Goal: Register for event/course

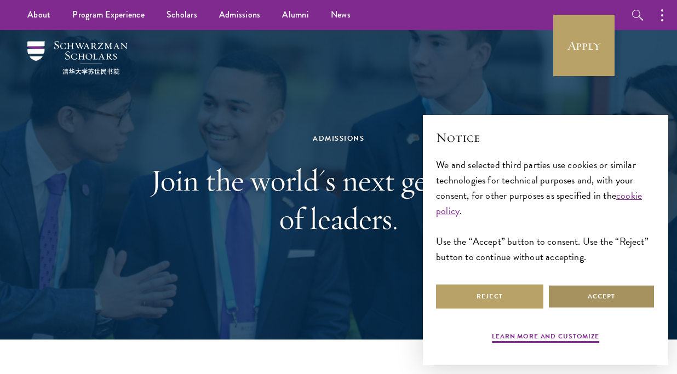
click at [559, 297] on button "Accept" at bounding box center [601, 296] width 107 height 25
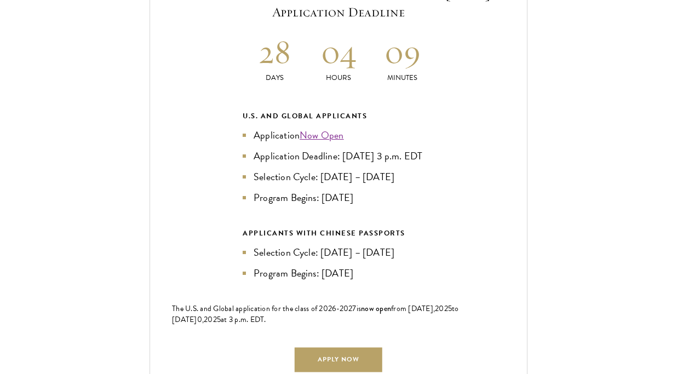
scroll to position [2428, 0]
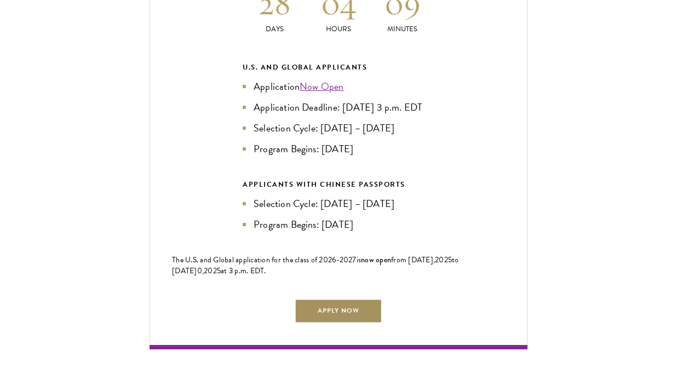
click at [378, 320] on link "Apply Now" at bounding box center [339, 310] width 88 height 25
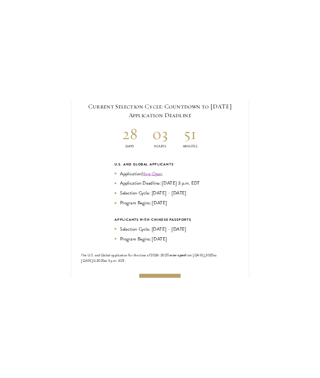
scroll to position [2364, 0]
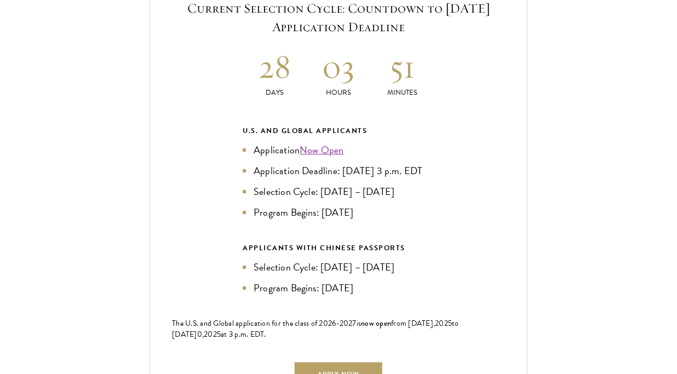
drag, startPoint x: 252, startPoint y: 170, endPoint x: 294, endPoint y: 183, distance: 43.1
click at [294, 179] on li "Application Deadline: [DATE] 3 p.m. EDT" at bounding box center [339, 170] width 192 height 15
copy li "Application Deadline: [DATE] 3 p.m. EDT"
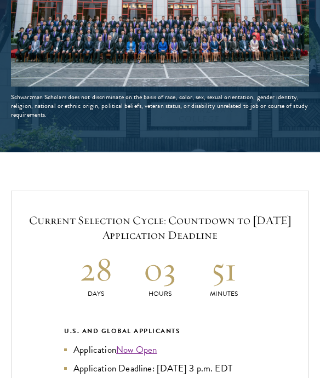
scroll to position [1647, 0]
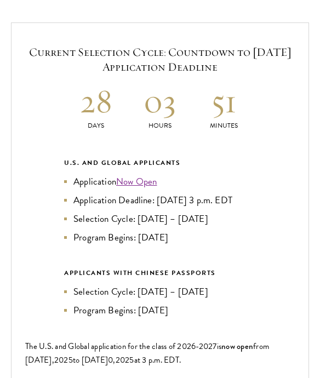
drag, startPoint x: 177, startPoint y: 251, endPoint x: 74, endPoint y: 254, distance: 103.0
click at [74, 245] on li "Program Begins: [DATE]" at bounding box center [160, 237] width 192 height 15
copy li "Program Begins: [DATE]"
click at [268, 217] on div "Current Selection Cycle: Countdown to September 10, 2025 Application Deadline 2…" at bounding box center [160, 228] width 298 height 413
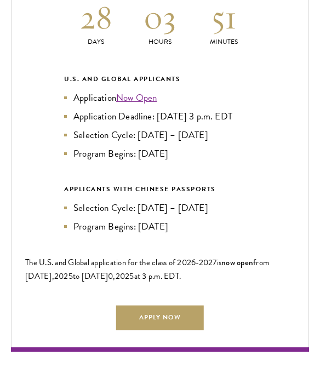
scroll to position [1736, 0]
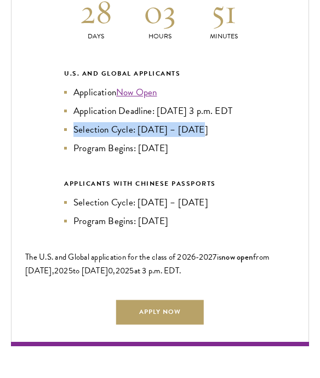
drag, startPoint x: 200, startPoint y: 145, endPoint x: 74, endPoint y: 141, distance: 126.0
click at [74, 137] on li "Selection Cycle: [DATE] – [DATE]" at bounding box center [160, 129] width 192 height 15
copy li "Selection Cycle: [DATE] – [DATE]"
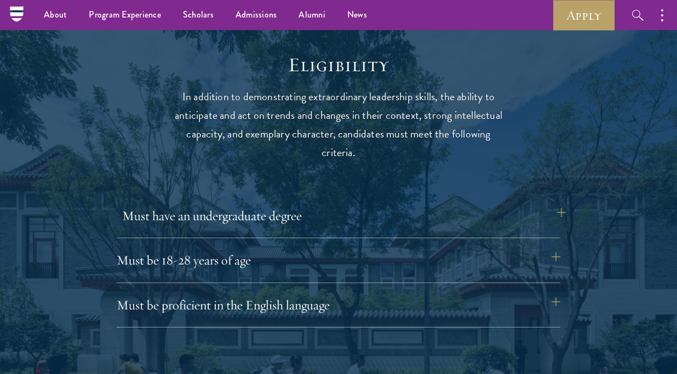
scroll to position [1367, 0]
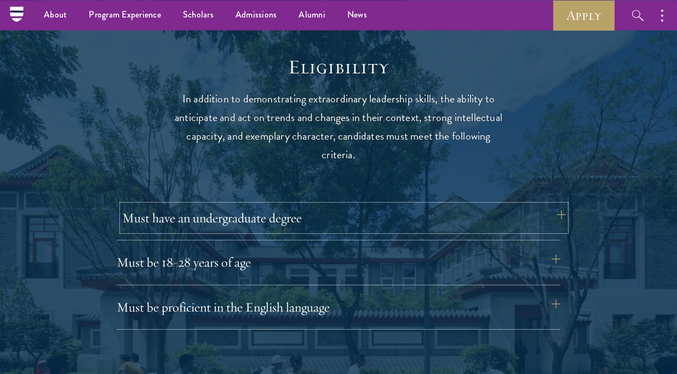
click at [422, 228] on button "Must have an undergraduate degree" at bounding box center [344, 218] width 444 height 26
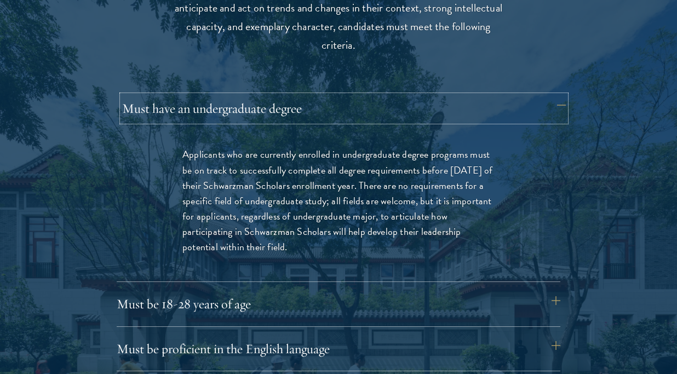
scroll to position [1486, 0]
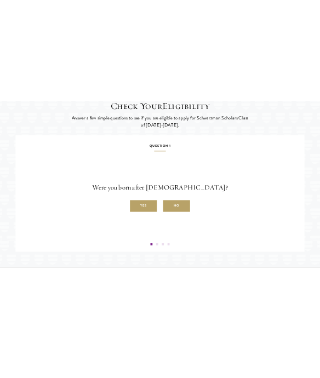
scroll to position [1738, 0]
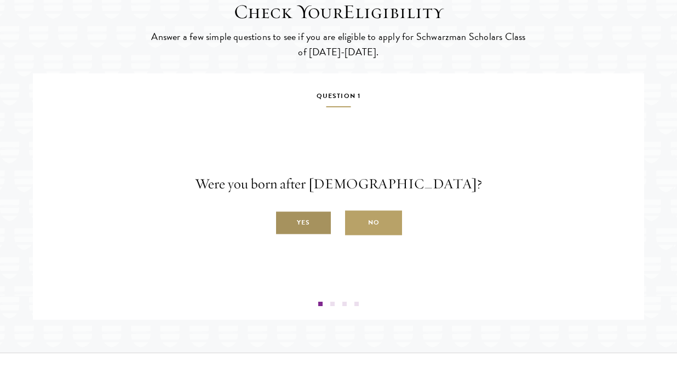
click at [317, 235] on label "Yes" at bounding box center [303, 223] width 57 height 25
click at [285, 222] on input "Yes" at bounding box center [280, 217] width 10 height 10
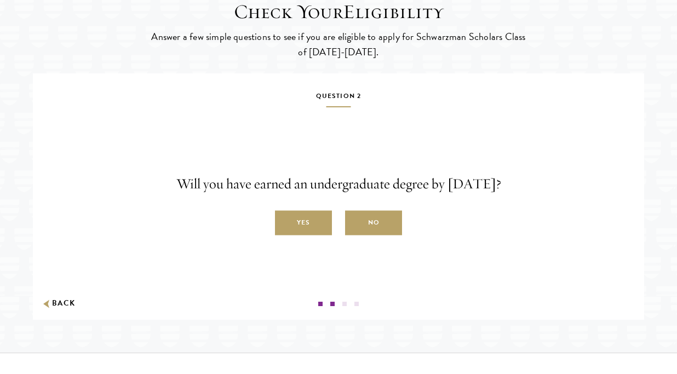
click at [317, 235] on label "Yes" at bounding box center [303, 223] width 57 height 25
click at [285, 222] on input "Yes" at bounding box center [280, 217] width 10 height 10
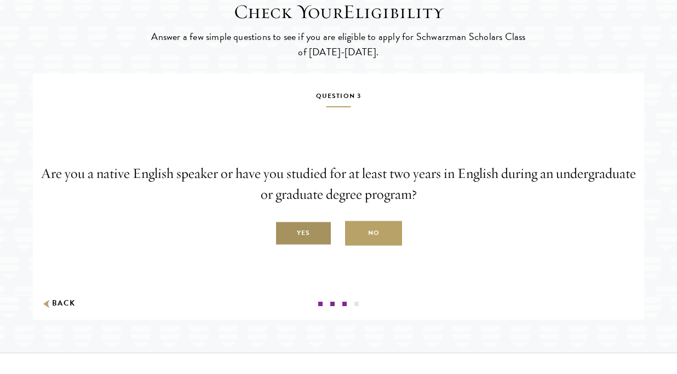
click at [317, 246] on label "Yes" at bounding box center [303, 233] width 57 height 25
click at [285, 232] on input "Yes" at bounding box center [280, 227] width 10 height 10
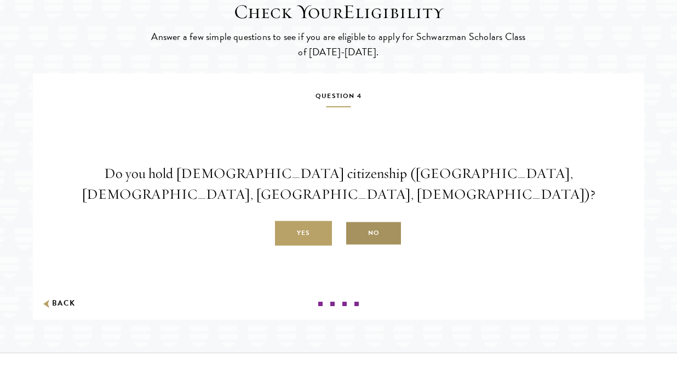
click at [373, 246] on label "No" at bounding box center [373, 233] width 57 height 25
click at [355, 232] on input "No" at bounding box center [350, 227] width 10 height 10
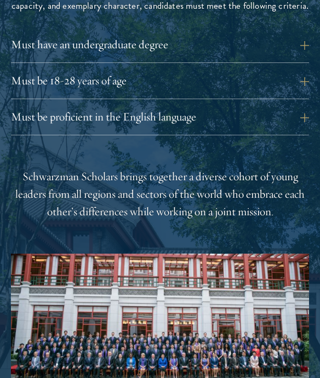
scroll to position [1165, 0]
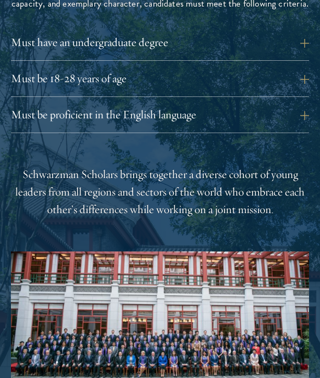
click at [150, 124] on div "Must be proficient in the English language Applicants must demonstrate strong E…" at bounding box center [160, 119] width 298 height 27
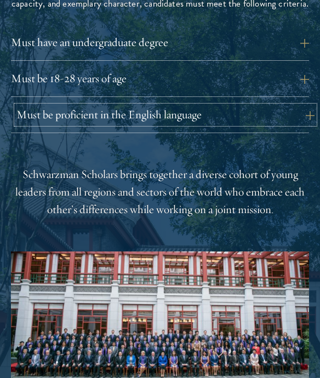
click at [160, 116] on button "Must be proficient in the English language" at bounding box center [165, 115] width 298 height 18
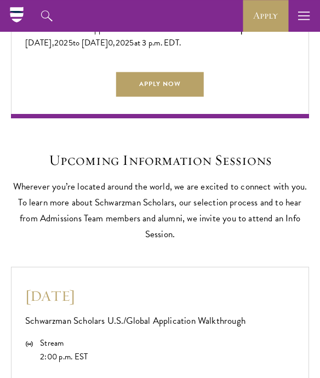
scroll to position [2078, 0]
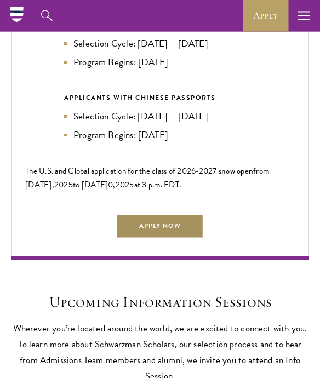
click at [169, 238] on link "Apply Now" at bounding box center [160, 226] width 88 height 25
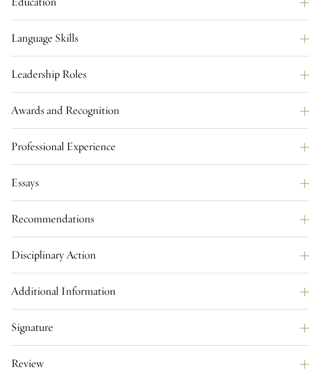
scroll to position [1050, 0]
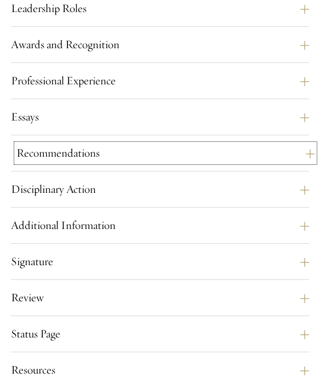
click at [182, 162] on button "Recommendations" at bounding box center [165, 153] width 298 height 18
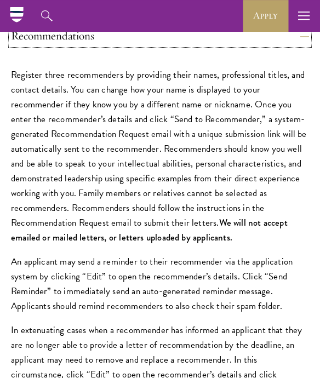
scroll to position [1140, 0]
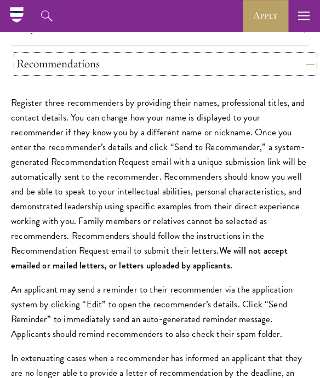
click at [211, 73] on button "Recommendations" at bounding box center [165, 64] width 298 height 18
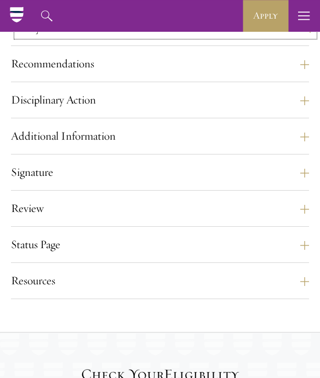
click at [219, 37] on button "Essays" at bounding box center [165, 28] width 298 height 18
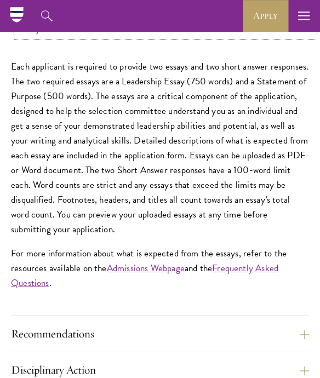
click at [219, 37] on button "Essays" at bounding box center [165, 28] width 298 height 18
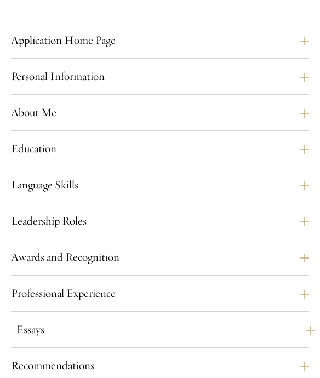
scroll to position [864, 0]
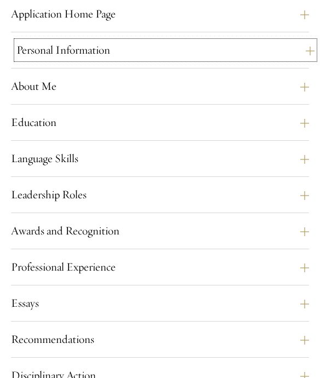
click at [220, 59] on button "Personal Information" at bounding box center [165, 50] width 298 height 18
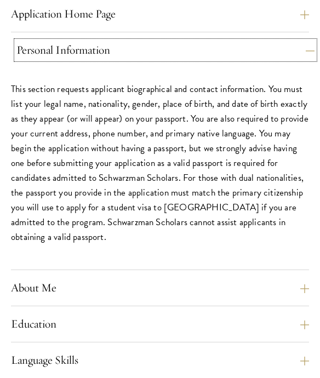
click at [220, 59] on button "Personal Information" at bounding box center [165, 50] width 298 height 18
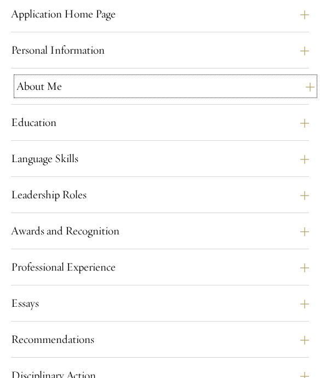
click at [216, 95] on button "About Me" at bounding box center [165, 86] width 298 height 18
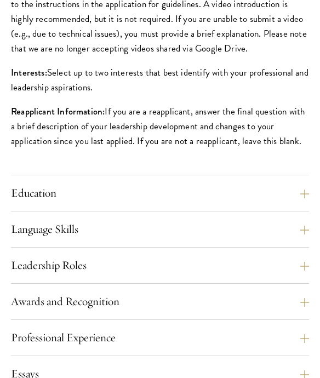
scroll to position [1188, 0]
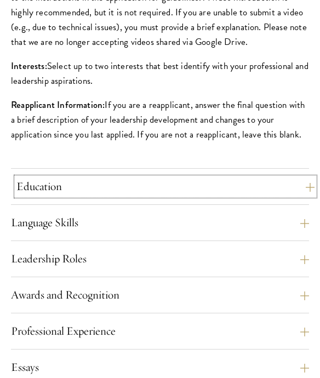
click at [199, 195] on button "Education" at bounding box center [165, 186] width 298 height 18
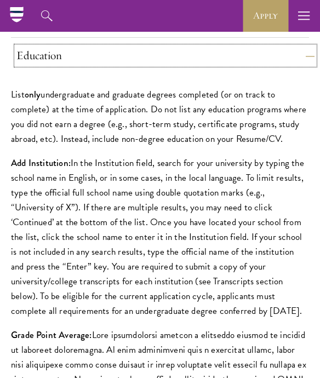
scroll to position [927, 0]
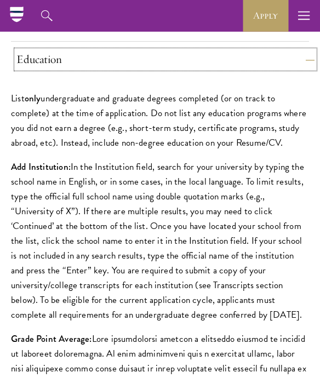
click at [229, 68] on button "Education" at bounding box center [165, 59] width 298 height 18
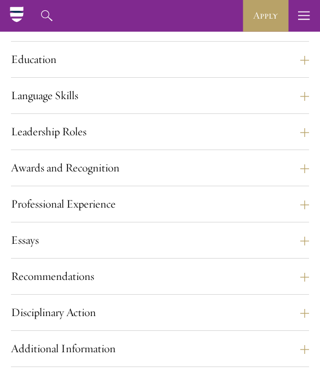
click at [214, 149] on div "Application Home Page The online application form must be completed in English.…" at bounding box center [160, 226] width 298 height 569
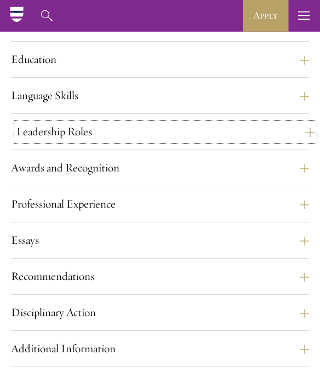
click at [214, 141] on button "Leadership Roles" at bounding box center [165, 132] width 298 height 18
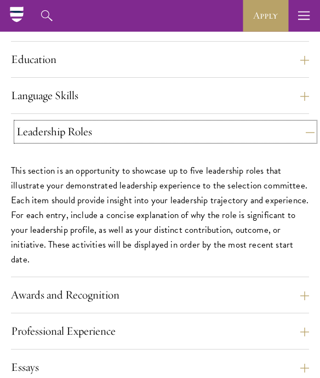
click at [214, 141] on button "Leadership Roles" at bounding box center [165, 132] width 298 height 18
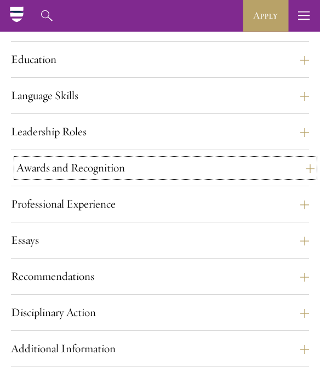
click at [204, 177] on button "Awards and Recognition" at bounding box center [165, 168] width 298 height 18
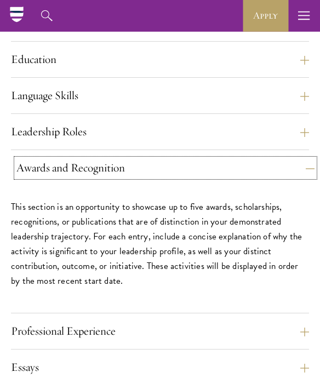
click at [204, 177] on button "Awards and Recognition" at bounding box center [165, 168] width 298 height 18
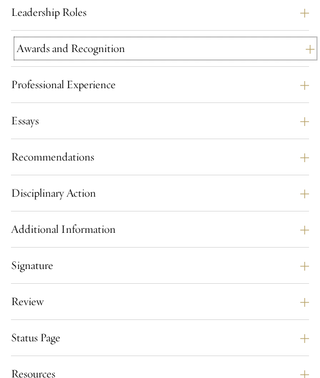
scroll to position [1039, 0]
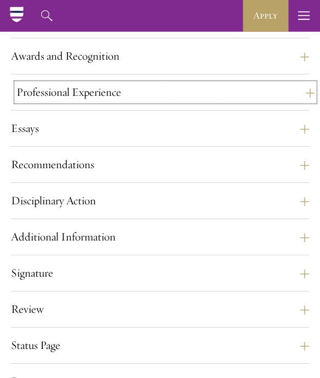
click at [203, 101] on button "Professional Experience" at bounding box center [165, 92] width 298 height 18
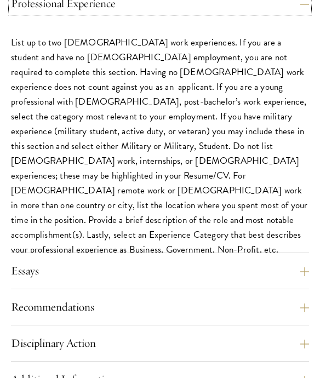
scroll to position [1128, 0]
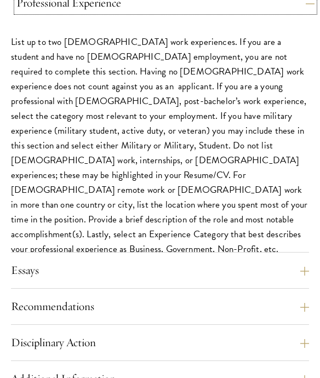
click at [199, 12] on button "Professional Experience" at bounding box center [165, 3] width 298 height 18
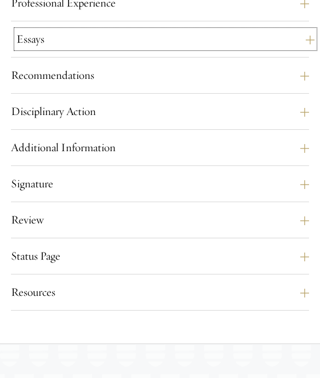
click at [191, 48] on button "Essays" at bounding box center [165, 39] width 298 height 18
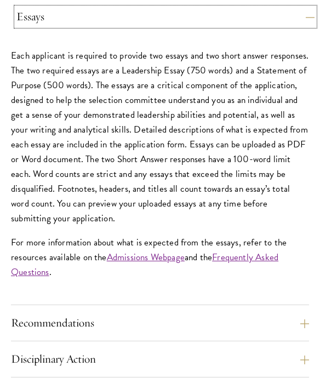
scroll to position [1154, 0]
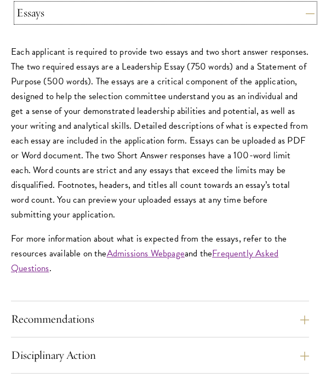
click at [191, 22] on button "Essays" at bounding box center [165, 13] width 298 height 18
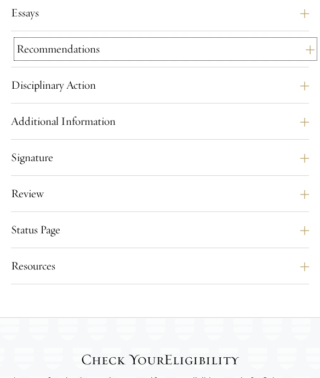
click at [182, 58] on button "Recommendations" at bounding box center [165, 49] width 298 height 18
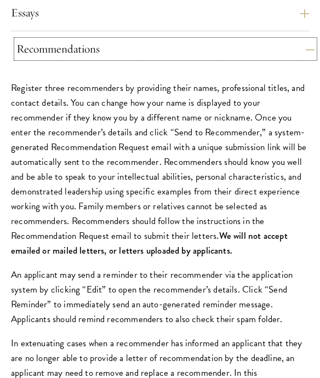
click at [182, 58] on button "Recommendations" at bounding box center [165, 49] width 298 height 18
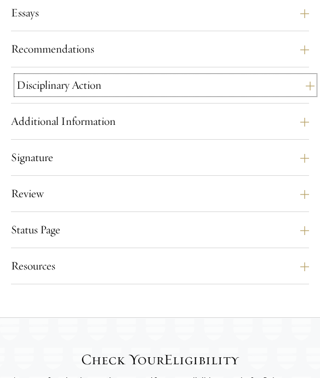
click at [169, 94] on button "Disciplinary Action" at bounding box center [165, 85] width 298 height 18
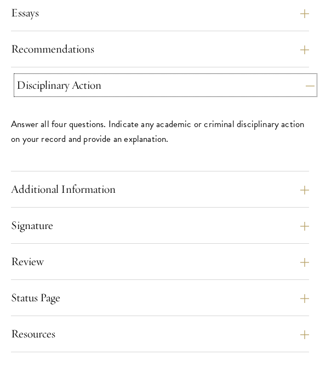
click at [169, 94] on button "Disciplinary Action" at bounding box center [165, 85] width 298 height 18
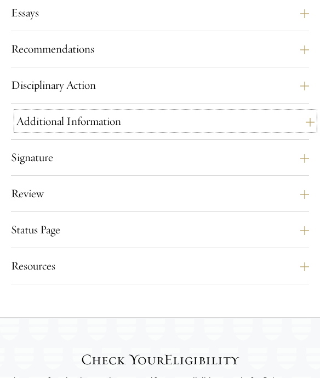
click at [168, 130] on button "Additional Information" at bounding box center [165, 121] width 298 height 18
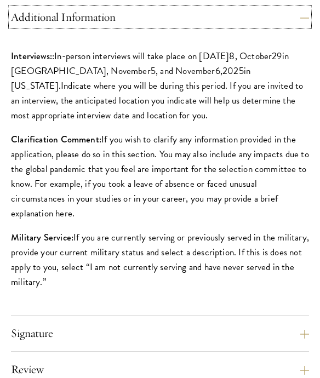
scroll to position [1262, 0]
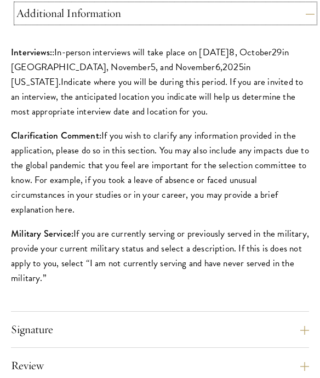
click at [220, 22] on button "Additional Information" at bounding box center [165, 13] width 298 height 18
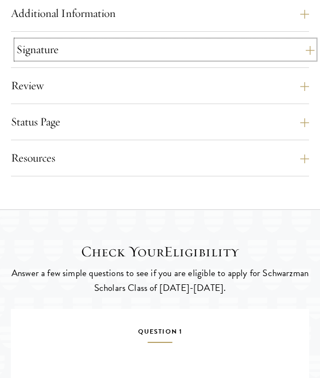
click at [207, 59] on button "Signature" at bounding box center [165, 50] width 298 height 18
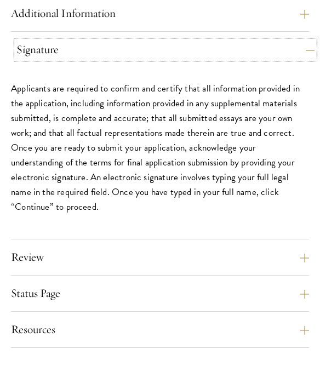
click at [207, 59] on button "Signature" at bounding box center [165, 50] width 298 height 18
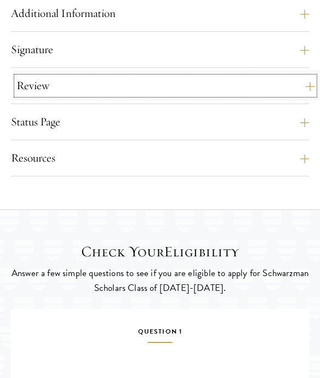
click at [202, 95] on button "Review" at bounding box center [165, 86] width 298 height 18
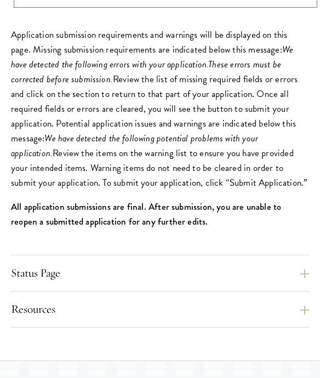
scroll to position [1355, 0]
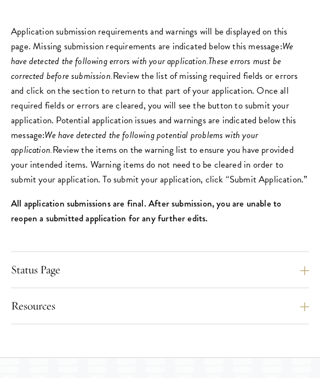
click at [143, 288] on div "Status Page This page will appear after you have submitted your application. Yo…" at bounding box center [160, 274] width 298 height 27
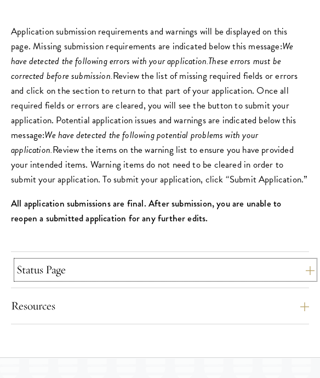
click at [143, 279] on button "Status Page" at bounding box center [165, 270] width 298 height 18
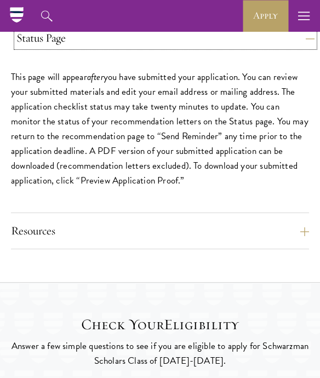
scroll to position [1344, 0]
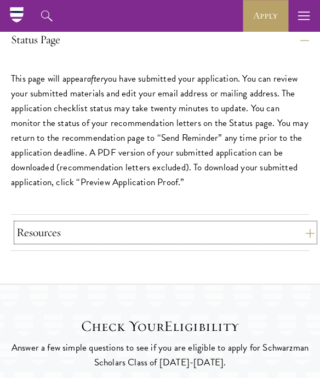
click at [125, 241] on button "Resources" at bounding box center [165, 232] width 298 height 18
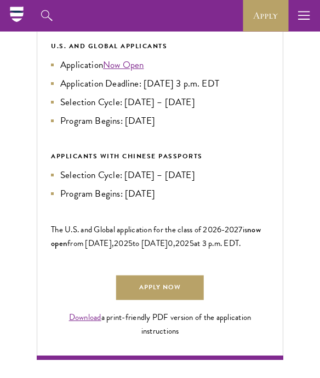
scroll to position [0, 0]
